Goal: Transaction & Acquisition: Subscribe to service/newsletter

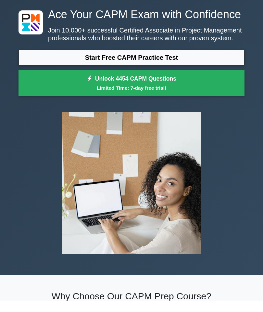
scroll to position [15, 0]
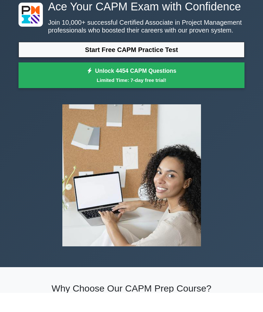
click at [147, 88] on link "Unlock 4454 CAPM Questions Limited Time: 7-day free trial!" at bounding box center [132, 94] width 226 height 26
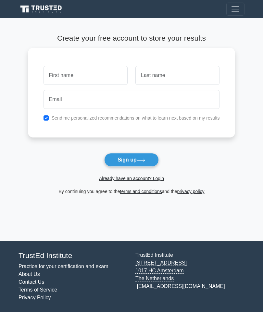
click at [151, 179] on link "Already have an account? Login" at bounding box center [131, 178] width 65 height 5
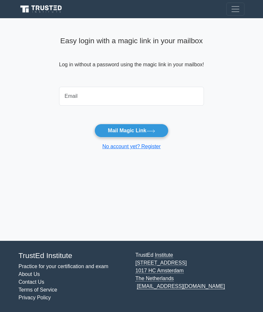
click at [93, 97] on input "email" at bounding box center [131, 96] width 145 height 19
type input "[EMAIL_ADDRESS][DOMAIN_NAME]"
click at [138, 132] on button "Mail Magic Link" at bounding box center [131, 131] width 74 height 14
